Goal: Transaction & Acquisition: Obtain resource

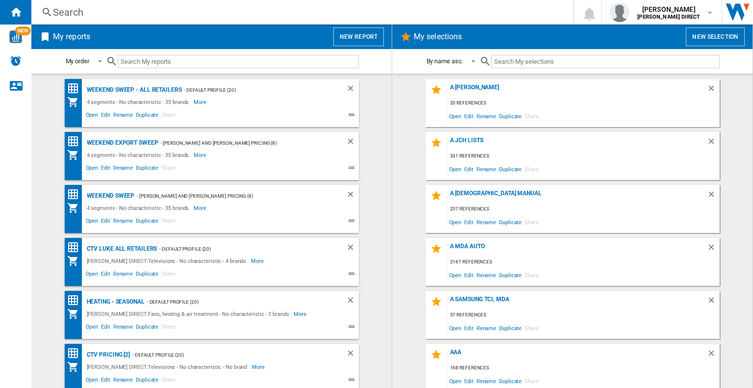
scroll to position [533, 0]
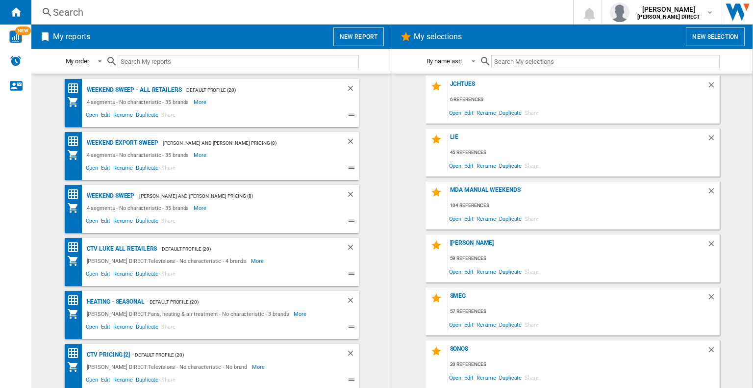
click at [398, 209] on md-content "A fisher 20 references Open Edit Rename Duplicate Share A JCH lists 331 referen…" at bounding box center [572, 231] width 360 height 314
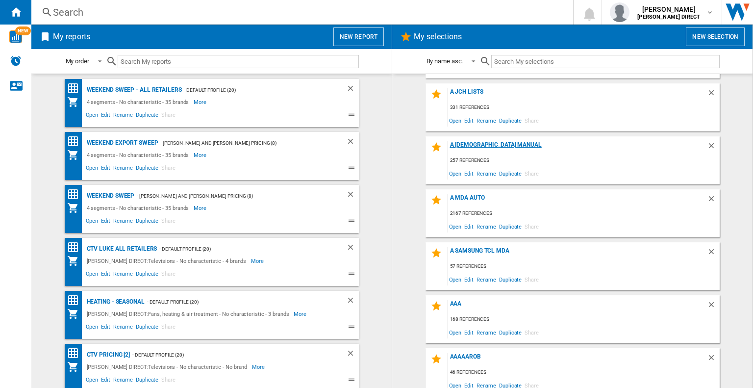
scroll to position [49, 0]
click at [461, 196] on div "A MDA Auto" at bounding box center [577, 200] width 259 height 13
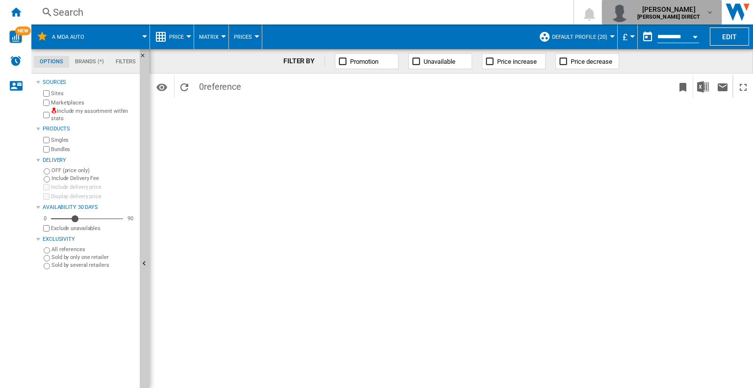
click at [693, 16] on b "[PERSON_NAME] DIRECT" at bounding box center [668, 17] width 63 height 6
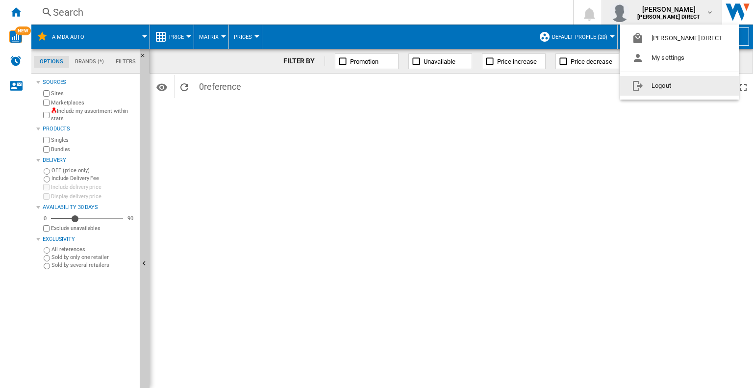
click at [660, 84] on button "Logout" at bounding box center [679, 86] width 119 height 20
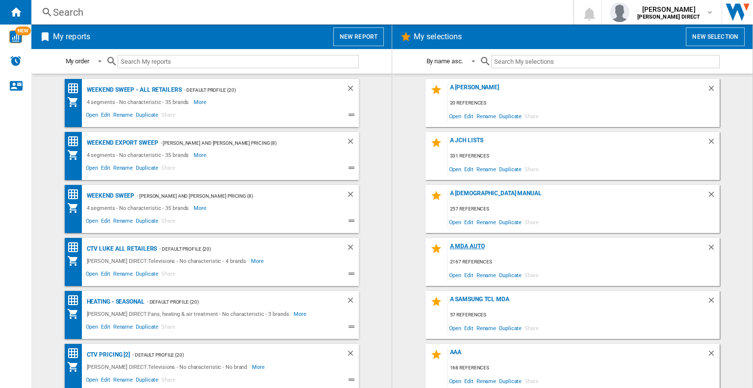
click at [468, 245] on div "A MDA Auto" at bounding box center [577, 249] width 259 height 13
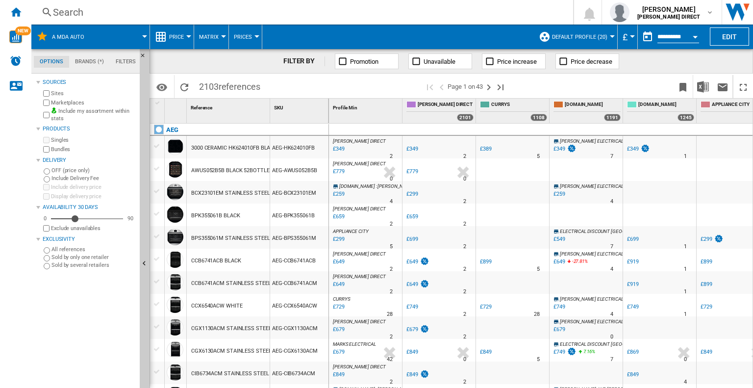
click at [579, 36] on span "Default profile (20)" at bounding box center [579, 37] width 55 height 6
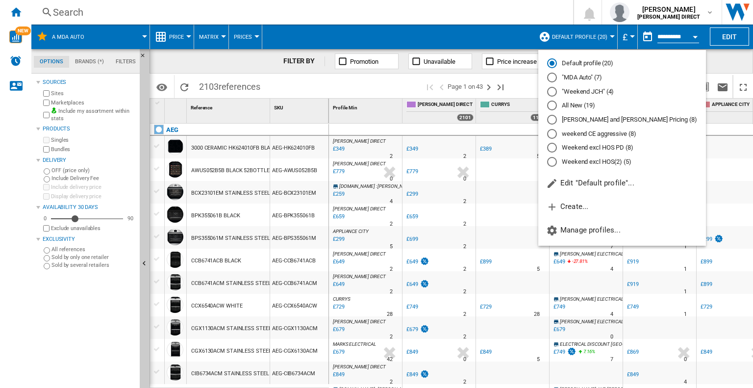
click at [582, 75] on md-radio-button ""MDA Auto" (7)" at bounding box center [622, 77] width 150 height 9
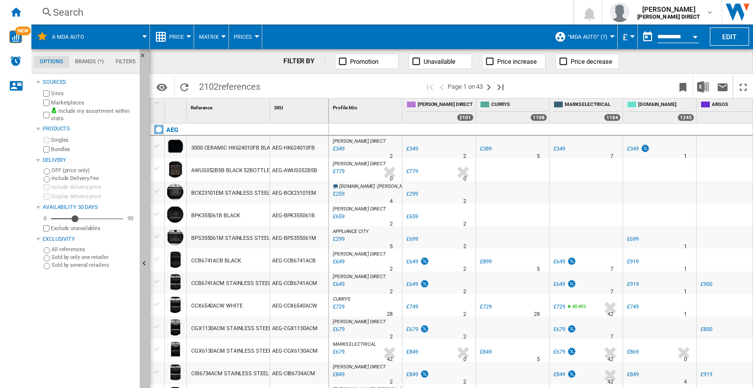
click at [145, 149] on button "Hide" at bounding box center [145, 264] width 10 height 430
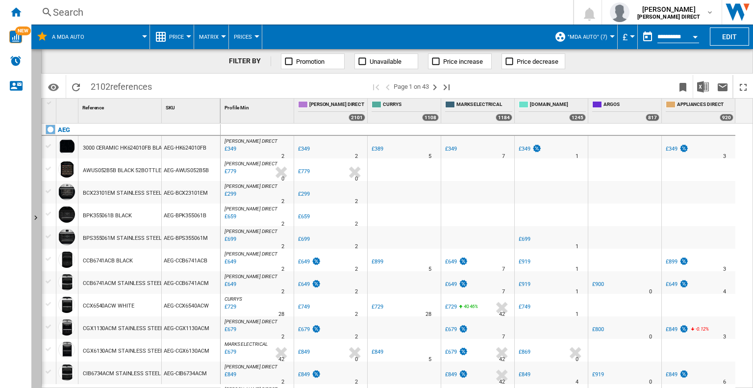
click at [35, 80] on button "Show" at bounding box center [36, 218] width 10 height 339
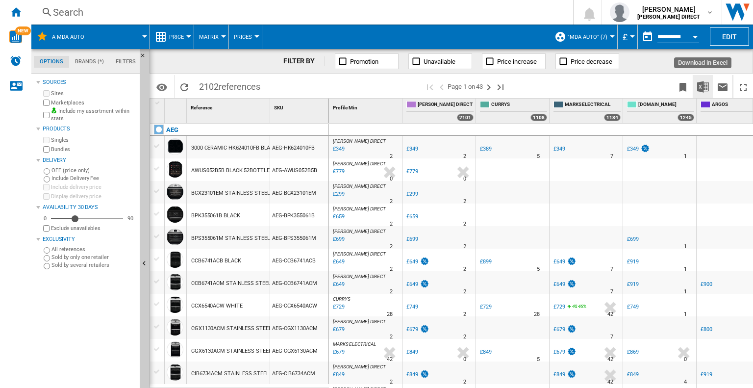
click at [703, 82] on img "Download in Excel" at bounding box center [703, 87] width 12 height 12
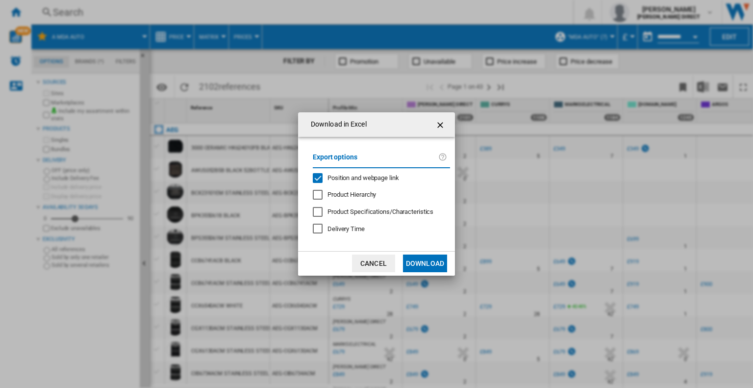
click at [317, 177] on div "Position and webpage link" at bounding box center [318, 178] width 10 height 10
click at [421, 268] on button "Download" at bounding box center [425, 263] width 44 height 18
